Goal: Communication & Community: Answer question/provide support

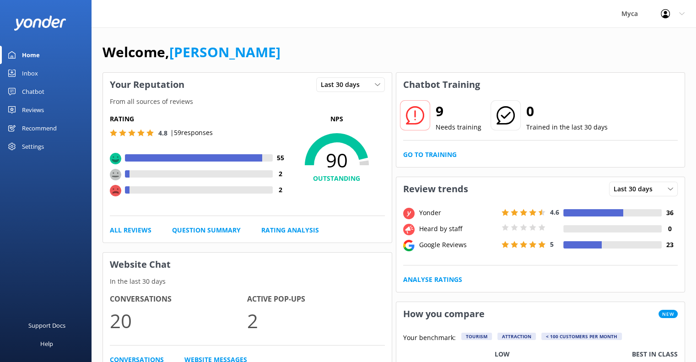
click at [31, 111] on div "Reviews" at bounding box center [33, 110] width 22 height 18
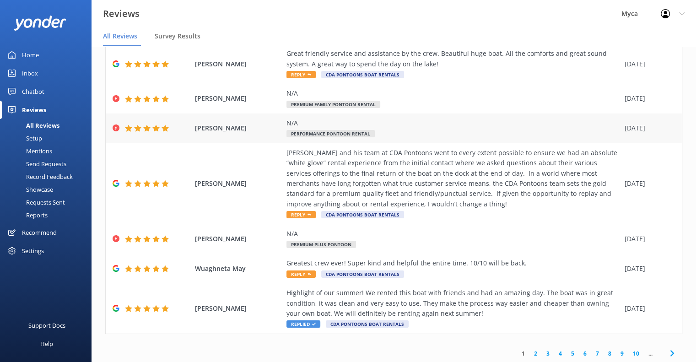
scroll to position [168, 0]
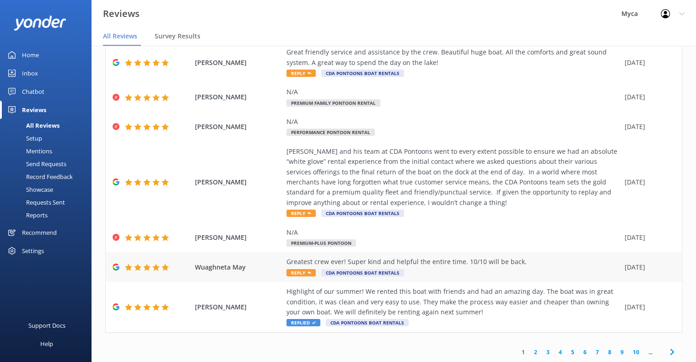
click at [302, 273] on span "Reply" at bounding box center [300, 272] width 29 height 7
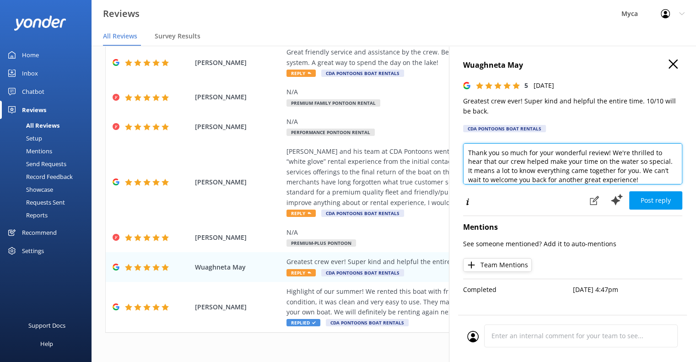
click at [467, 153] on textarea "Thank you so much for your wonderful review! We're thrilled to hear that our cr…" at bounding box center [572, 163] width 219 height 41
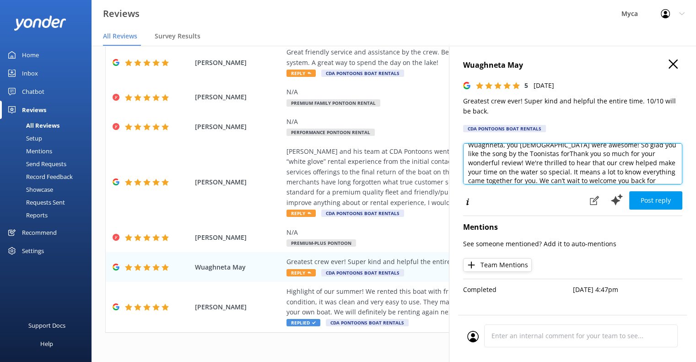
scroll to position [9, 0]
drag, startPoint x: 518, startPoint y: 173, endPoint x: 509, endPoint y: 153, distance: 21.9
click at [509, 153] on textarea "Wuaghneta, you [DEMOGRAPHIC_DATA] were awesome! So glad you like the song by th…" at bounding box center [572, 163] width 219 height 41
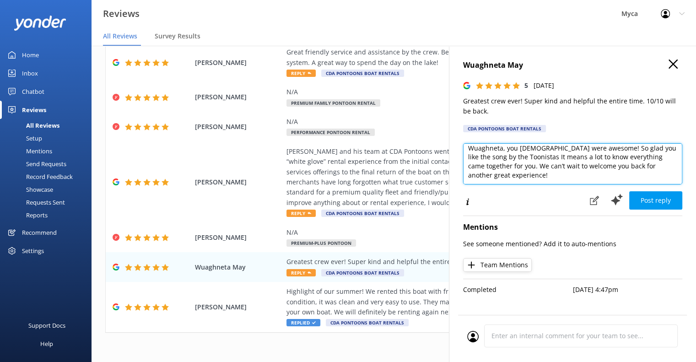
scroll to position [4, 0]
click at [629, 150] on textarea "Wuaghneta, you [DEMOGRAPHIC_DATA] were awesome! So glad you like the song by th…" at bounding box center [572, 163] width 219 height 41
type textarea "Wuaghneta, you [DEMOGRAPHIC_DATA] were awesome! So glad you liked the song by t…"
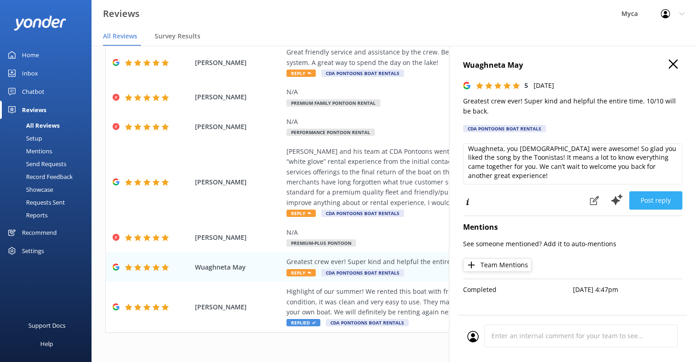
click at [657, 200] on button "Post reply" at bounding box center [655, 200] width 53 height 18
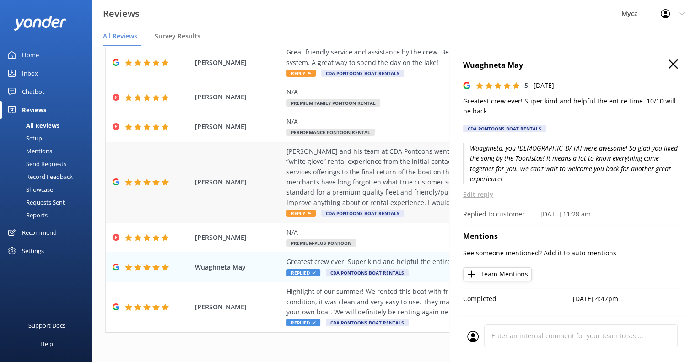
click at [295, 213] on span "Reply" at bounding box center [300, 212] width 29 height 7
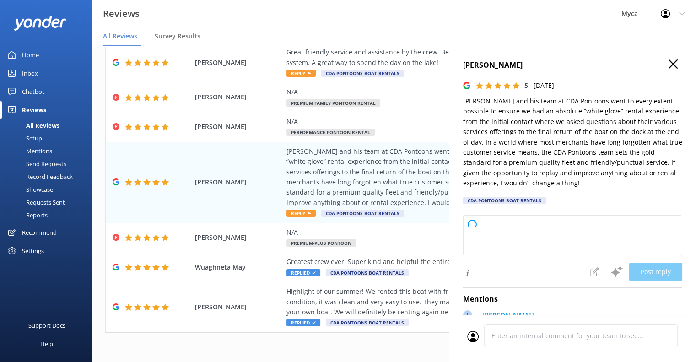
type textarea "Thank you so much for your wonderful review! We’re thrilled to hear that everyt…"
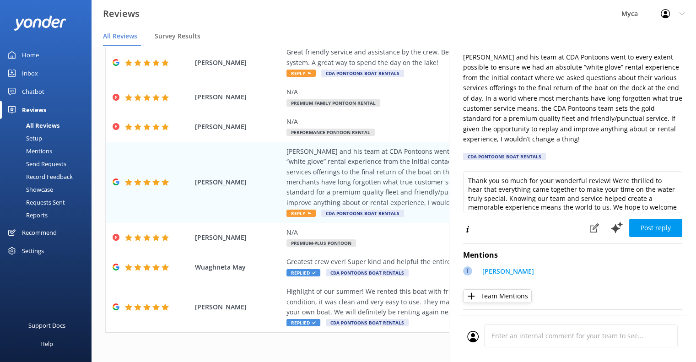
scroll to position [46, 0]
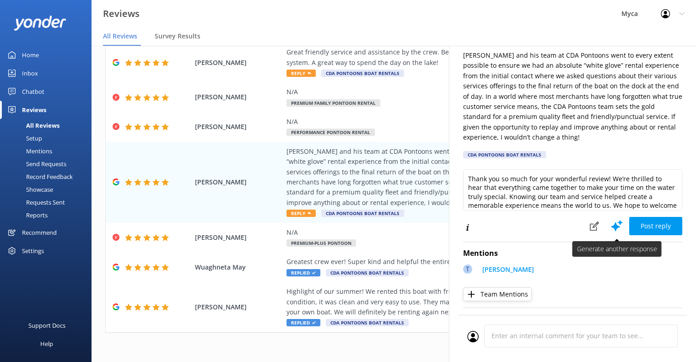
click at [611, 225] on use at bounding box center [617, 225] width 12 height 11
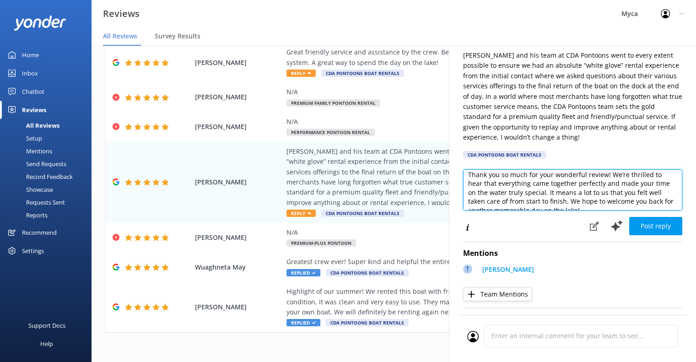
scroll to position [0, 0]
drag, startPoint x: 609, startPoint y: 178, endPoint x: 447, endPoint y: 177, distance: 161.9
click at [447, 177] on div "Out of 431 reviews: 4.9 NPS 97 All reply statuses All reply statuses Needs a re…" at bounding box center [393, 213] width 604 height 334
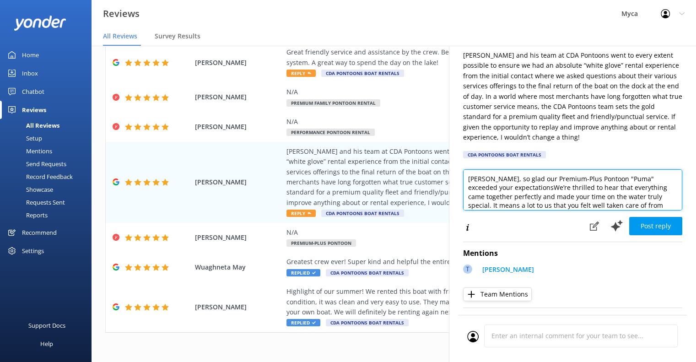
click at [523, 178] on textarea "[PERSON_NAME], so glad our Premium-Plus Pontoon "Puma" exceeded your expectatio…" at bounding box center [572, 189] width 219 height 41
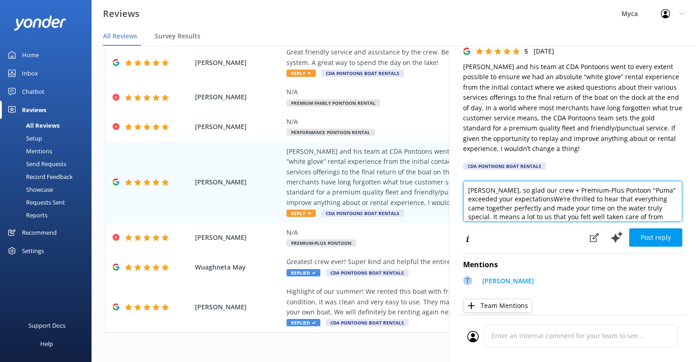
click at [552, 201] on textarea "[PERSON_NAME], so glad our crew + Premium-Plus Pontoon "Puma" exceeded your exp…" at bounding box center [572, 201] width 219 height 41
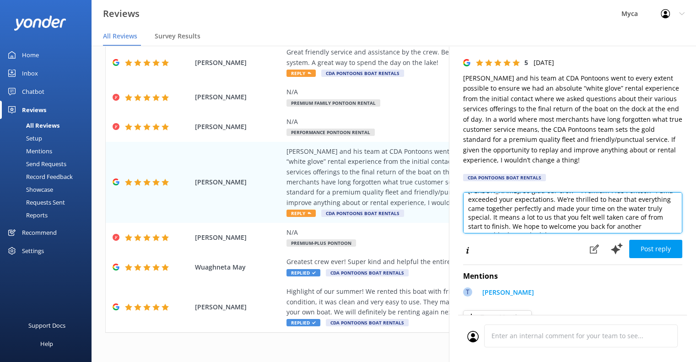
scroll to position [0, 0]
drag, startPoint x: 525, startPoint y: 219, endPoint x: 557, endPoint y: 210, distance: 33.2
click at [557, 210] on textarea "[PERSON_NAME], so glad our crew + Premium-Plus Pontoon "Puma" exceeded your exp…" at bounding box center [572, 212] width 219 height 41
click at [574, 210] on textarea "[PERSON_NAME], so glad our crew + Premium-Plus Pontoon "Puma" exceeded your exp…" at bounding box center [572, 212] width 219 height 41
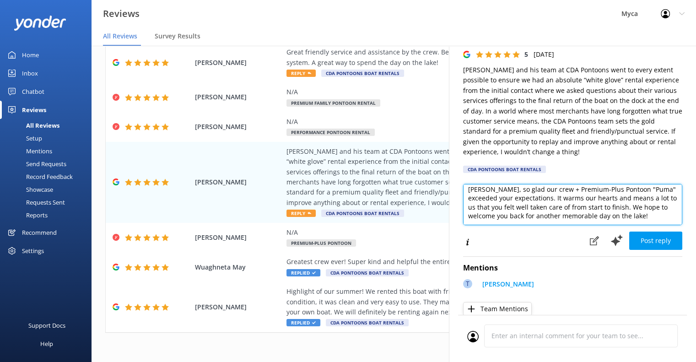
scroll to position [20, 0]
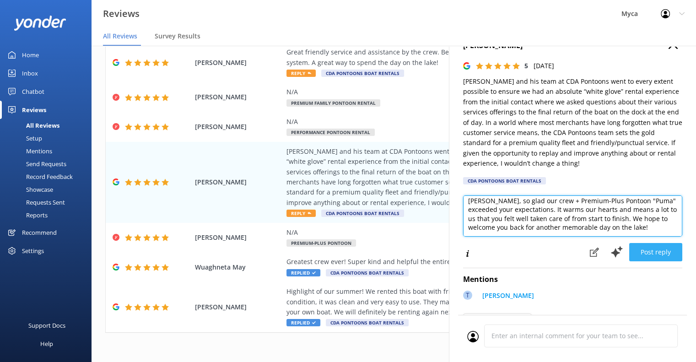
type textarea "[PERSON_NAME], so glad our crew + Premium-Plus Pontoon "Puma" exceeded your exp…"
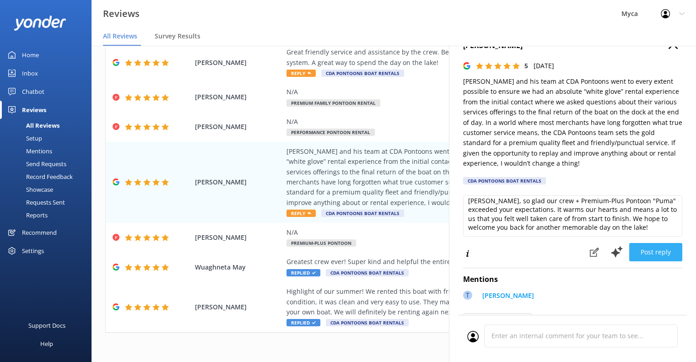
click at [648, 253] on button "Post reply" at bounding box center [655, 252] width 53 height 18
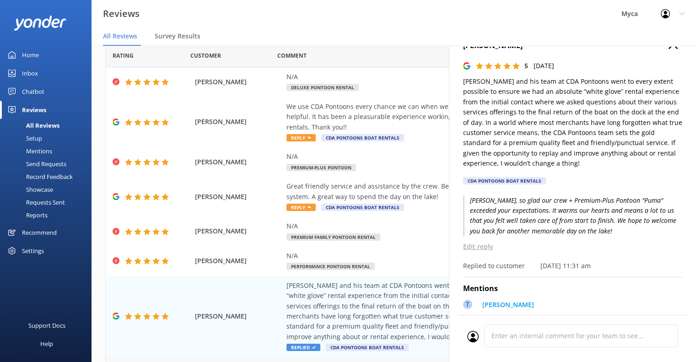
scroll to position [20, 0]
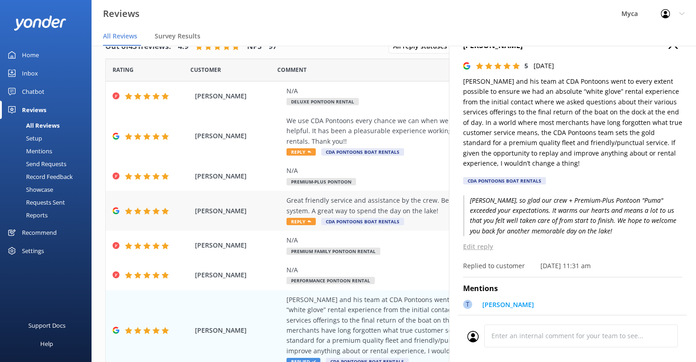
click at [307, 222] on use at bounding box center [309, 221] width 4 height 2
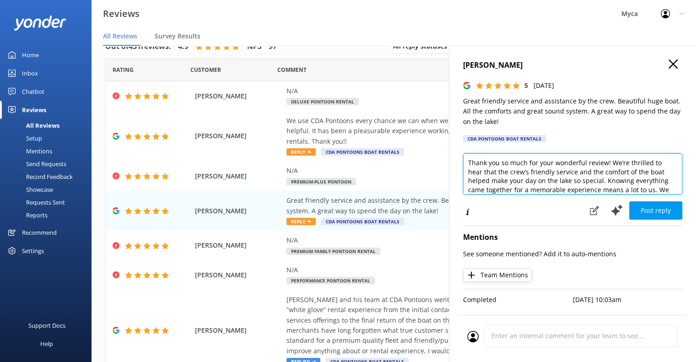
drag, startPoint x: 609, startPoint y: 163, endPoint x: 463, endPoint y: 163, distance: 145.9
click at [463, 163] on textarea "Thank you so much for your wonderful review! We’re thrilled to hear that the cr…" at bounding box center [572, 173] width 219 height 41
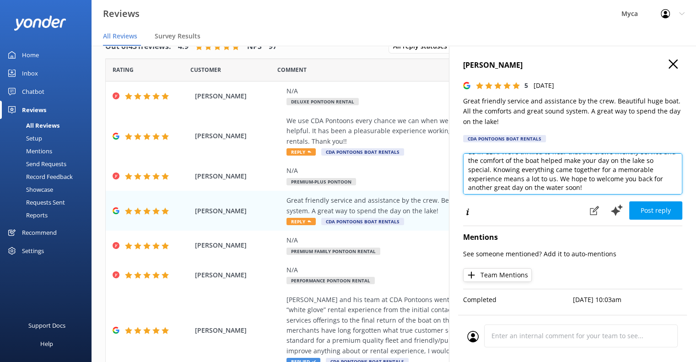
scroll to position [22, 0]
drag, startPoint x: 467, startPoint y: 169, endPoint x: 523, endPoint y: 181, distance: 57.6
click at [523, 181] on textarea "[PERSON_NAME], thanks so much for sharing your experience with us in CDA. We’re…" at bounding box center [572, 173] width 219 height 41
click at [638, 161] on textarea "[PERSON_NAME], thanks so much for sharing your experience with us in CDA. We’re…" at bounding box center [572, 173] width 219 height 41
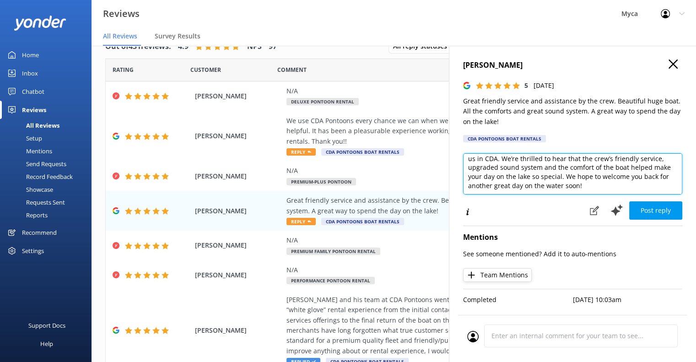
click at [650, 161] on textarea "[PERSON_NAME], thanks so much for sharing your experience with us in CDA. We’re…" at bounding box center [572, 173] width 219 height 41
type textarea "[PERSON_NAME], thanks so much for sharing your experience with us in CDA. We’re…"
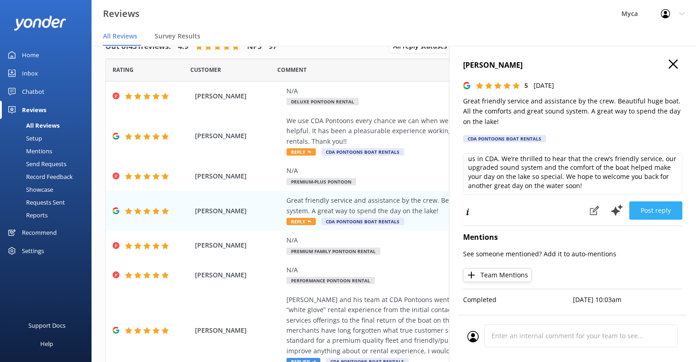
click at [639, 212] on button "Post reply" at bounding box center [655, 210] width 53 height 18
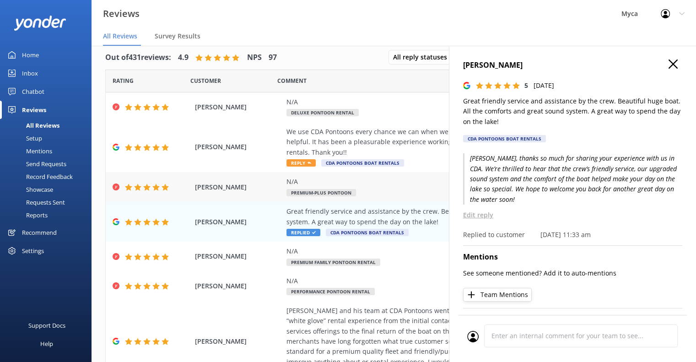
scroll to position [0, 0]
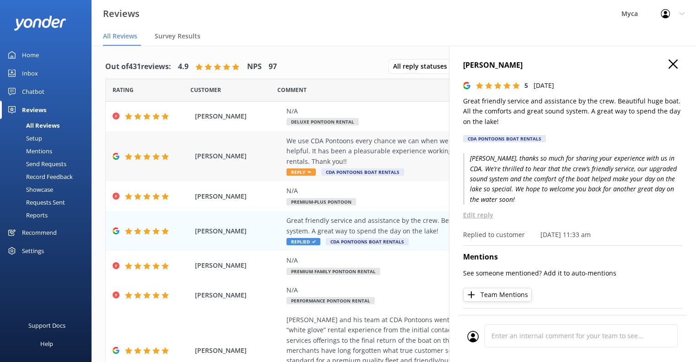
click at [306, 170] on span "Reply" at bounding box center [300, 171] width 29 height 7
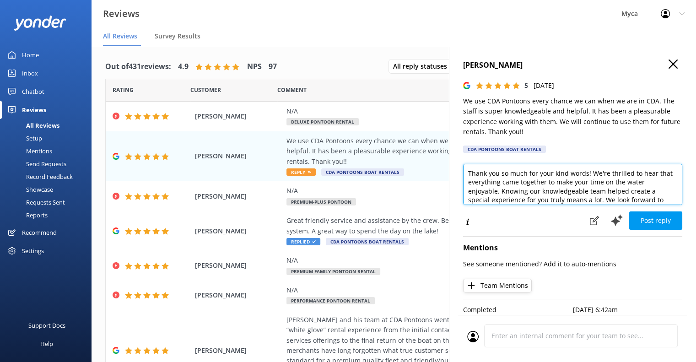
click at [590, 174] on textarea "Thank you so much for your kind words! We're thrilled to hear that everything c…" at bounding box center [572, 184] width 219 height 41
click at [468, 173] on textarea "Thank you so much for your kind words! We're thrilled to hear that everything c…" at bounding box center [572, 184] width 219 height 41
click at [606, 173] on textarea "[PERSON_NAME], Thank you so much for your kind words! We're thrilled to hear th…" at bounding box center [572, 184] width 219 height 41
drag, startPoint x: 505, startPoint y: 182, endPoint x: 515, endPoint y: 191, distance: 13.6
click at [515, 191] on textarea "[PERSON_NAME], Thank you so much for your kind words and we're thrilled to hear…" at bounding box center [572, 184] width 219 height 41
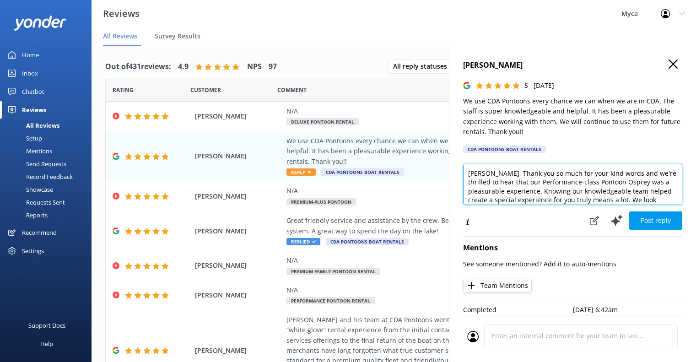
click at [571, 193] on textarea "[PERSON_NAME], Thank you so much for your kind words and we're thrilled to hear…" at bounding box center [572, 184] width 219 height 41
click at [611, 191] on textarea "[PERSON_NAME], Thank you so much for your kind words and we're thrilled to hear…" at bounding box center [572, 184] width 219 height 41
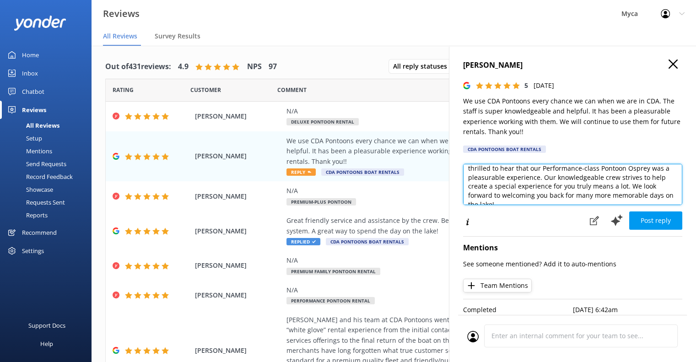
click at [551, 187] on textarea "[PERSON_NAME], Thank you so much for your kind words and we're thrilled to hear…" at bounding box center [572, 184] width 219 height 41
drag, startPoint x: 570, startPoint y: 196, endPoint x: 518, endPoint y: 186, distance: 53.5
click at [518, 186] on textarea "[PERSON_NAME], Thank you so much for your kind words and we're thrilled to hear…" at bounding box center [572, 184] width 219 height 41
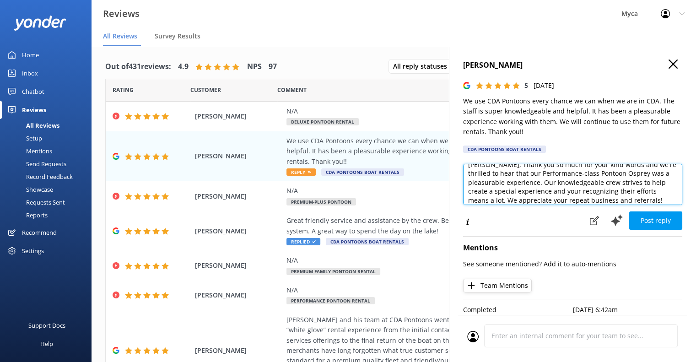
scroll to position [13, 0]
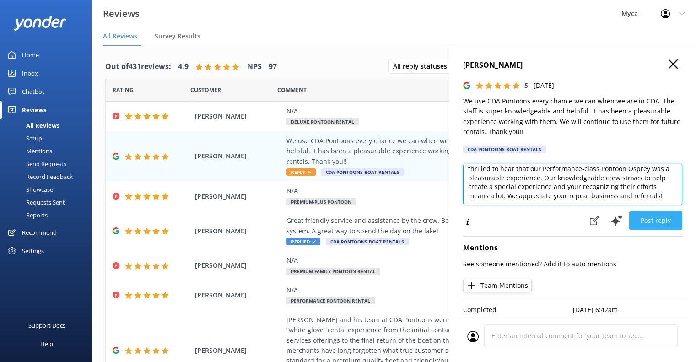
type textarea "[PERSON_NAME], Thank you so much for your kind words and we're thrilled to hear…"
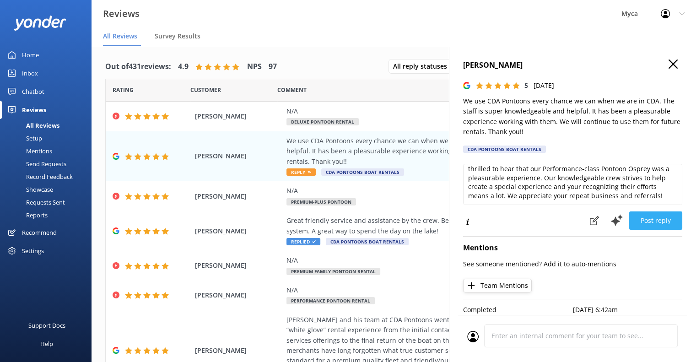
click at [645, 222] on button "Post reply" at bounding box center [655, 220] width 53 height 18
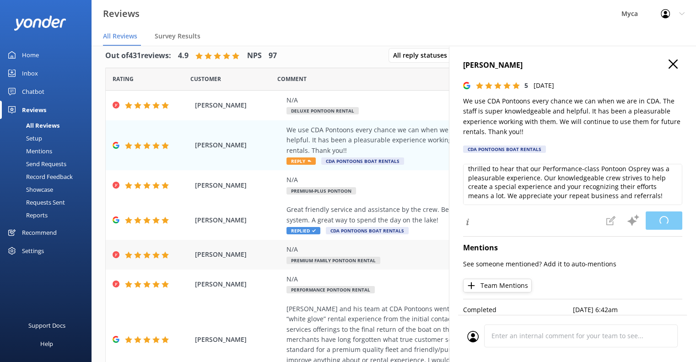
scroll to position [0, 0]
